Goal: Find specific page/section: Find specific page/section

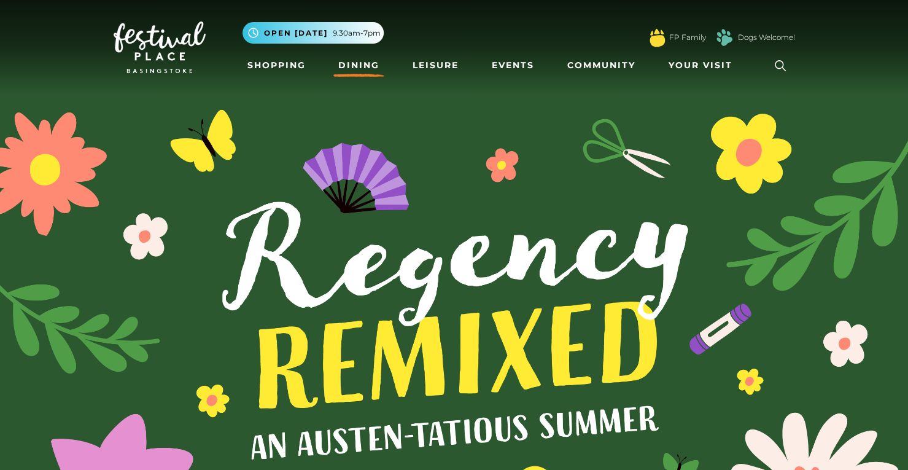
click at [360, 61] on link "Dining" at bounding box center [358, 65] width 51 height 23
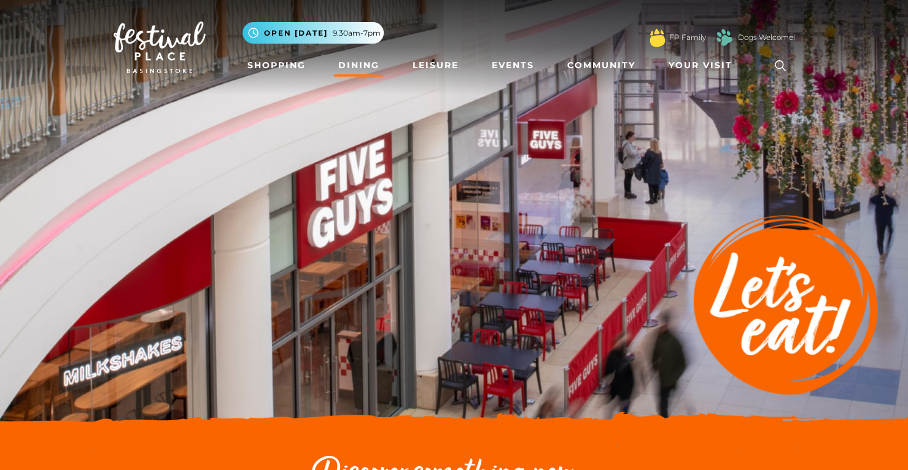
scroll to position [355, 0]
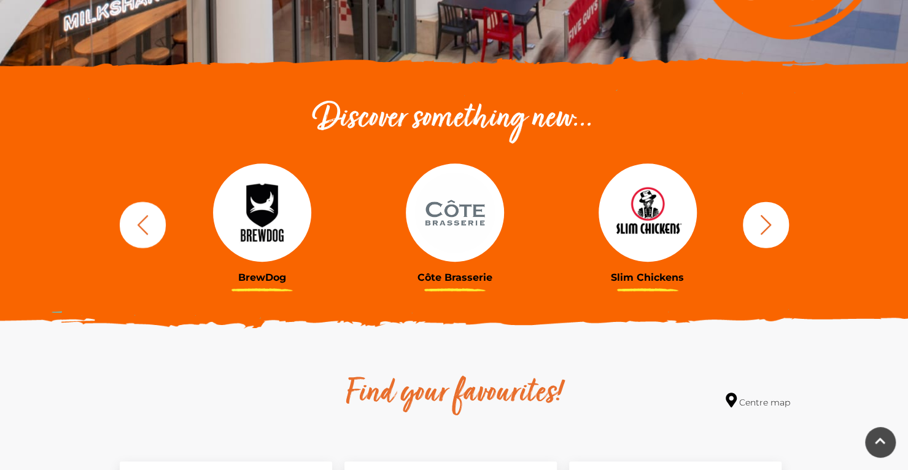
click at [152, 223] on icon "button" at bounding box center [142, 224] width 23 height 23
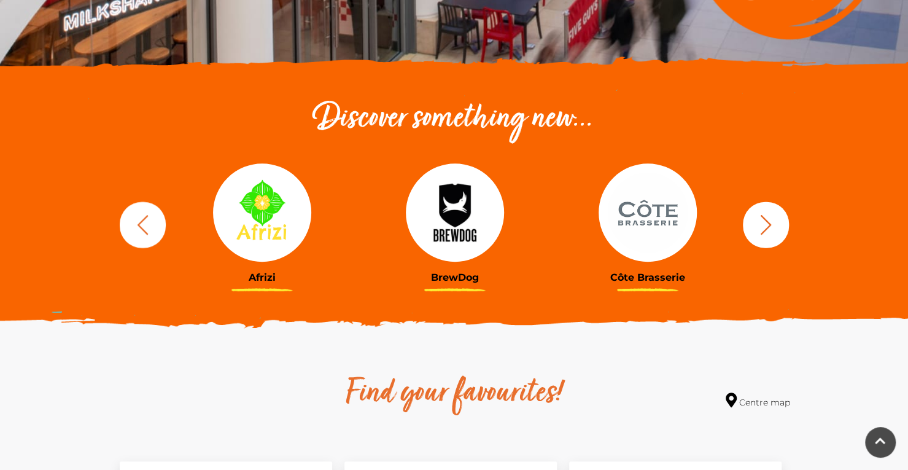
click at [765, 223] on icon "button" at bounding box center [766, 224] width 23 height 23
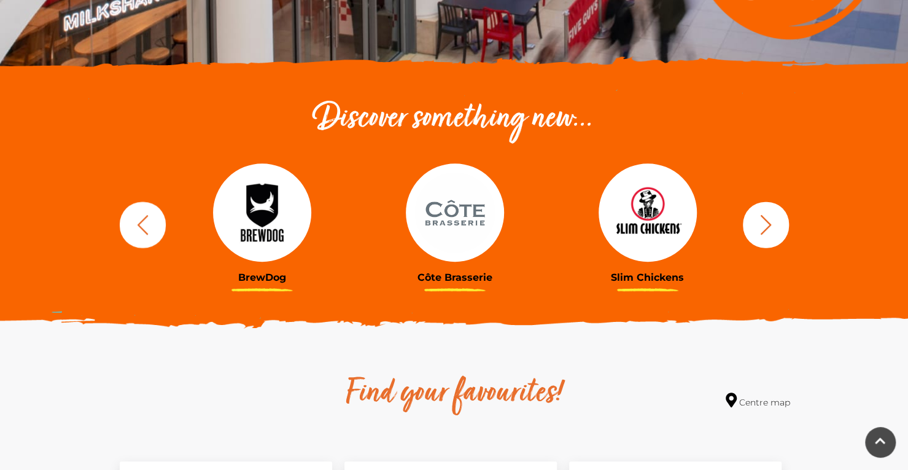
click at [765, 223] on icon "button" at bounding box center [766, 224] width 23 height 23
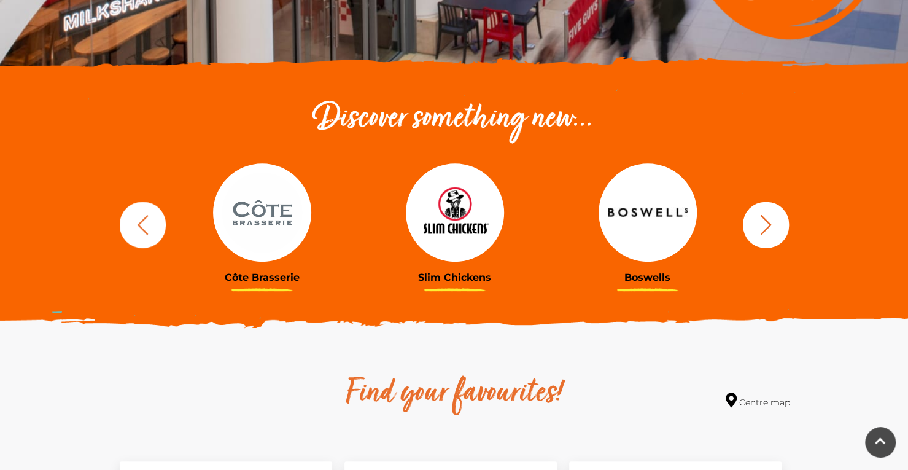
click at [765, 223] on icon "button" at bounding box center [766, 224] width 23 height 23
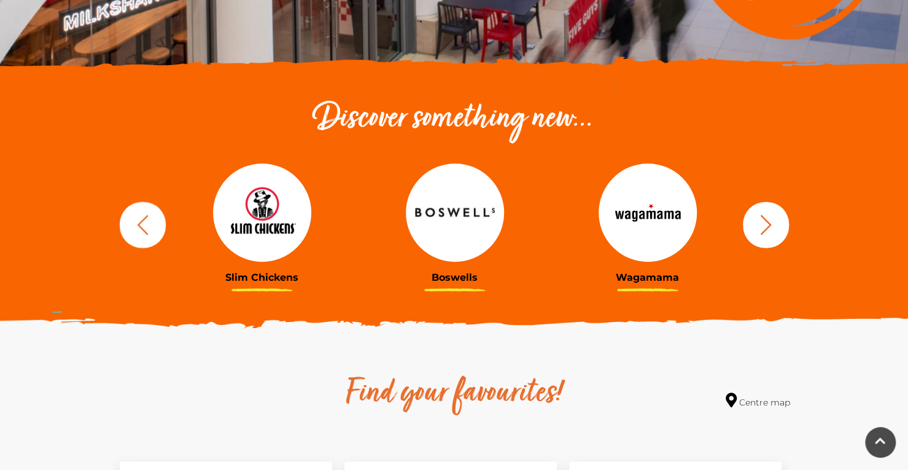
click at [765, 223] on icon "button" at bounding box center [766, 224] width 23 height 23
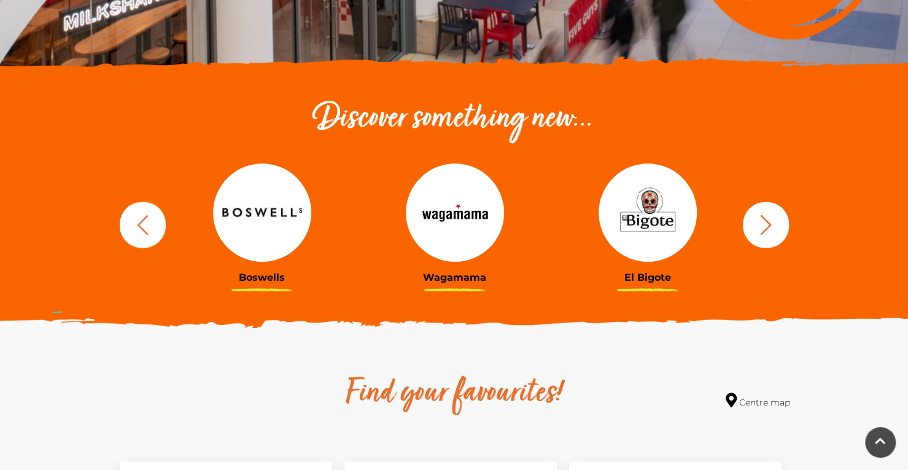
click at [765, 223] on icon "button" at bounding box center [766, 224] width 23 height 23
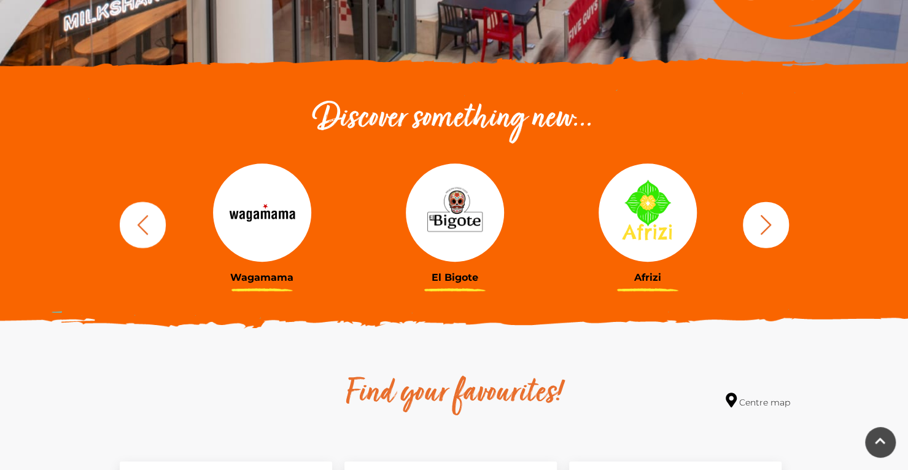
click at [765, 223] on icon "button" at bounding box center [766, 224] width 23 height 23
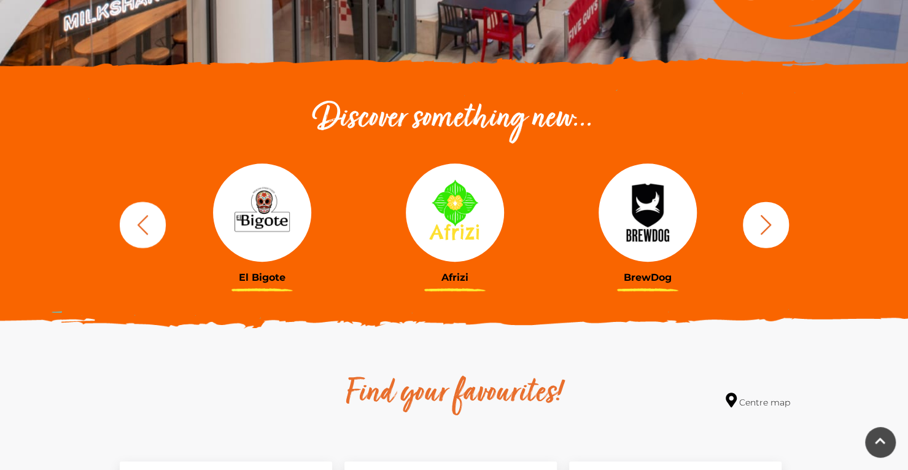
click at [765, 223] on icon "button" at bounding box center [766, 224] width 23 height 23
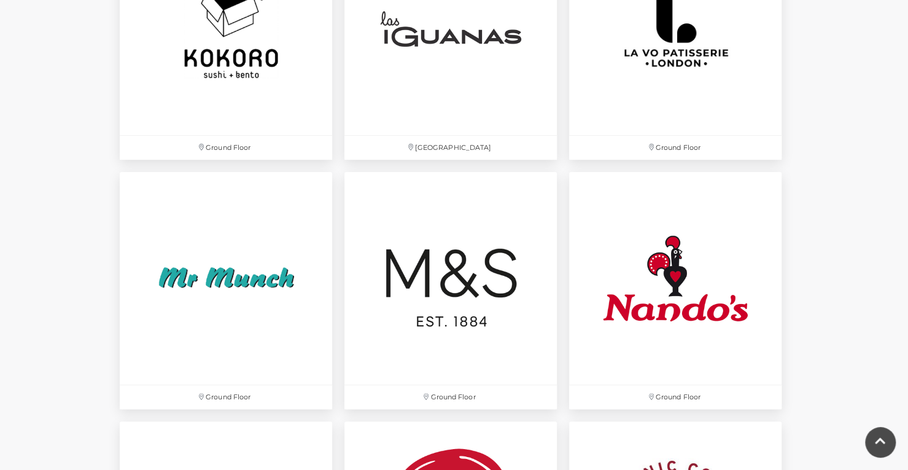
scroll to position [2883, 0]
